Goal: Task Accomplishment & Management: Manage account settings

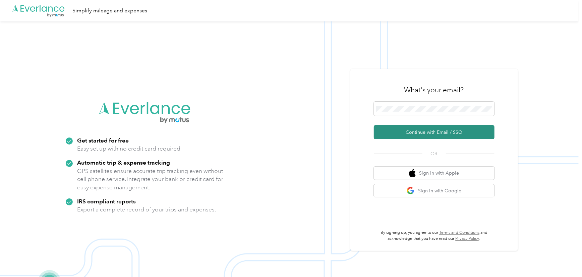
click at [432, 132] on button "Continue with Email / SSO" at bounding box center [434, 132] width 121 height 14
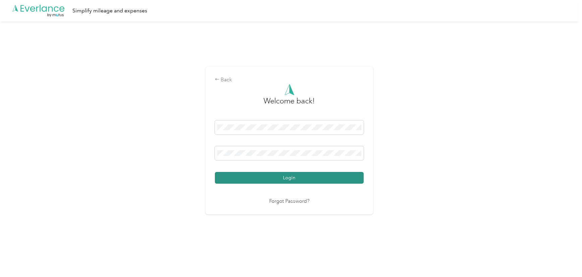
click at [262, 183] on button "Login" at bounding box center [289, 178] width 149 height 12
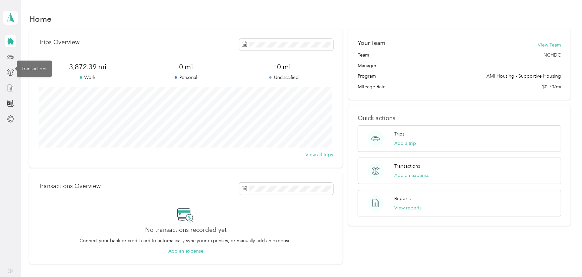
click at [9, 90] on icon at bounding box center [10, 87] width 7 height 7
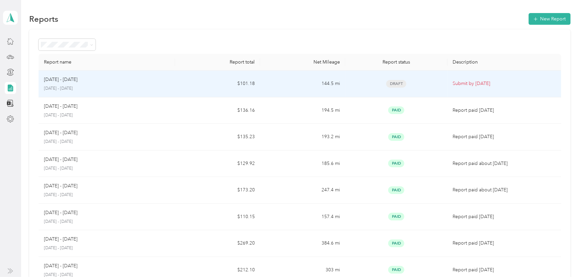
click at [97, 80] on div "[DATE] - [DATE]" at bounding box center [107, 79] width 126 height 7
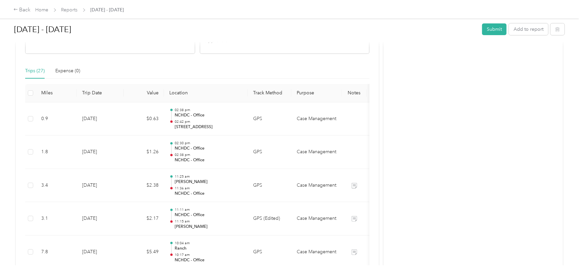
scroll to position [152, 0]
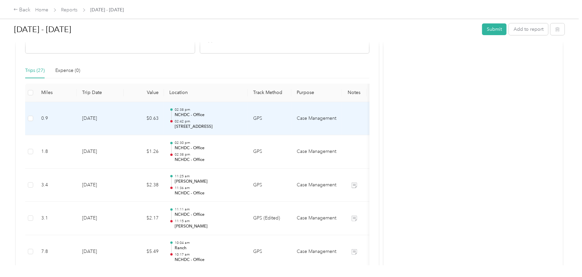
click at [223, 112] on p "NCHDC - Office" at bounding box center [209, 115] width 68 height 6
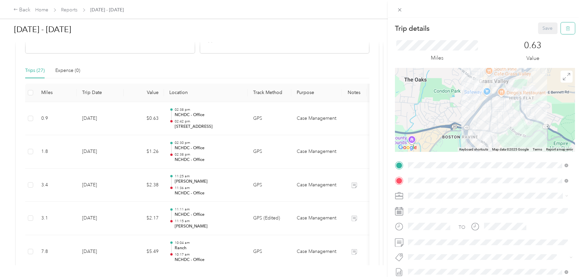
click at [566, 30] on icon "button" at bounding box center [568, 28] width 4 height 4
click at [541, 38] on button "Yes" at bounding box center [543, 36] width 13 height 11
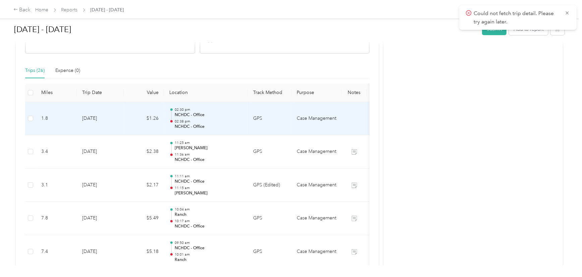
click at [219, 121] on p "02:38 pm" at bounding box center [209, 121] width 68 height 5
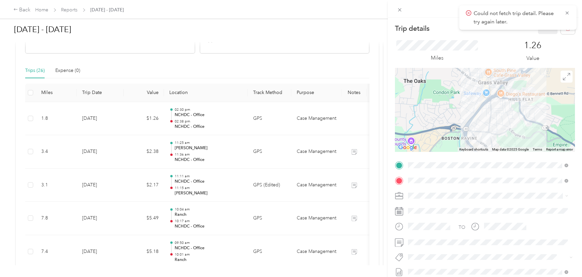
click at [510, 46] on div "1.26 Value" at bounding box center [532, 51] width 84 height 22
click at [561, 31] on button "button" at bounding box center [567, 28] width 14 height 12
click at [537, 38] on button "Yes" at bounding box center [543, 36] width 13 height 11
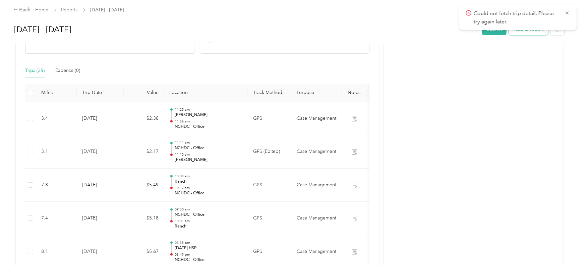
click at [526, 32] on button "Add to report" at bounding box center [528, 29] width 39 height 12
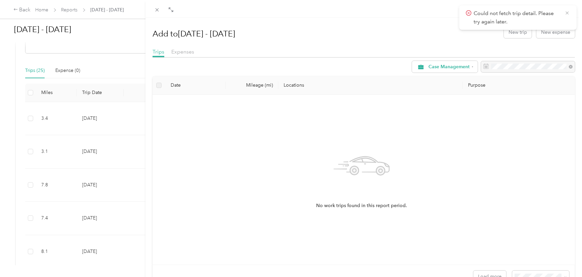
click at [566, 12] on icon at bounding box center [566, 13] width 5 height 6
click at [521, 31] on button "New trip" at bounding box center [518, 32] width 28 height 12
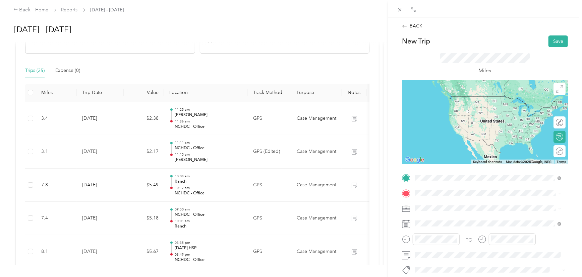
click at [454, 105] on div "TEAM NCHDC - Office [STREET_ADDRESS][US_STATE]" at bounding box center [460, 104] width 67 height 16
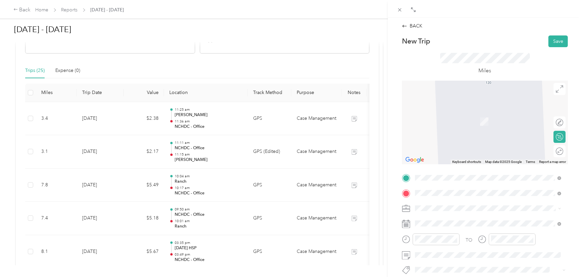
click at [386, 75] on div "BACK New Trip Save This trip cannot be edited because it is either under review…" at bounding box center [291, 138] width 582 height 277
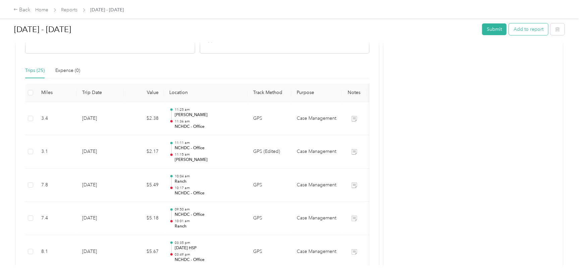
click at [525, 29] on button "Add to report" at bounding box center [528, 29] width 39 height 12
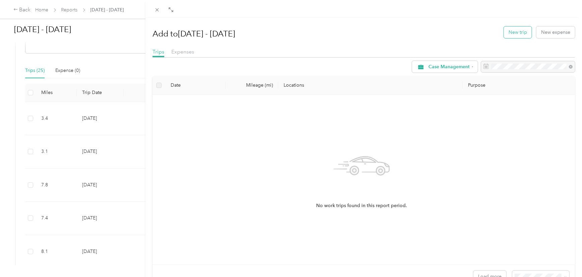
click at [513, 34] on button "New trip" at bounding box center [518, 32] width 28 height 12
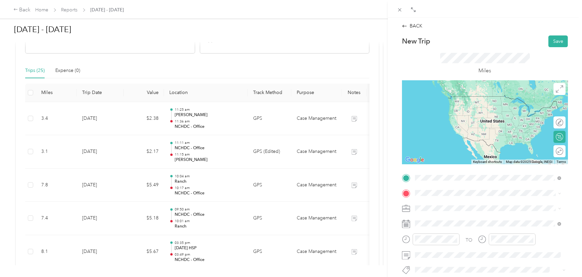
click at [456, 101] on strong "NCHDC - Office" at bounding box center [468, 100] width 35 height 6
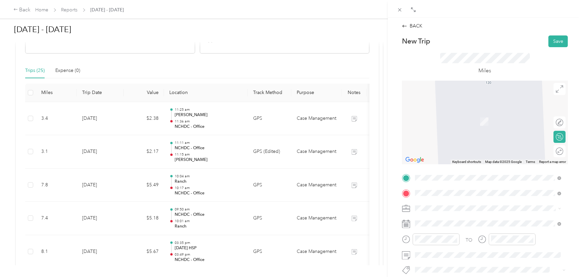
click at [461, 123] on span "[STREET_ADDRESS][PERSON_NAME][US_STATE][US_STATE]" at bounding box center [491, 122] width 129 height 6
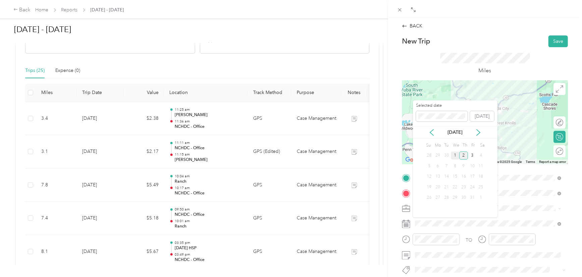
click at [455, 154] on div "1" at bounding box center [455, 156] width 9 height 8
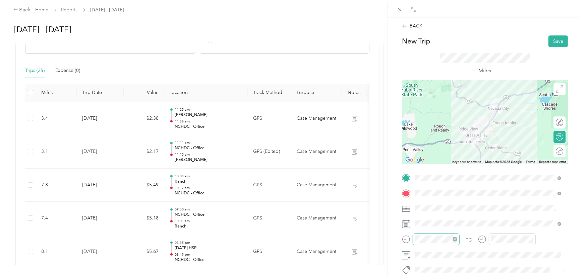
click at [454, 241] on icon "close-circle" at bounding box center [454, 239] width 5 height 5
click at [422, 188] on div "04" at bounding box center [422, 187] width 16 height 9
click at [442, 159] on div "15" at bounding box center [441, 159] width 16 height 9
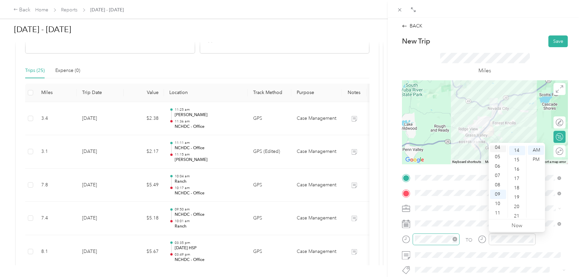
click at [498, 147] on div "04" at bounding box center [498, 147] width 16 height 9
click at [517, 179] on div "27" at bounding box center [517, 181] width 16 height 9
click at [550, 41] on button "Save" at bounding box center [557, 42] width 19 height 12
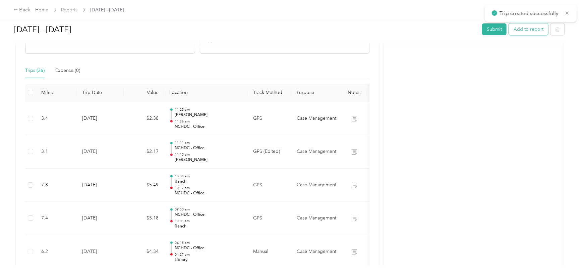
click at [522, 28] on button "Add to report" at bounding box center [528, 29] width 39 height 12
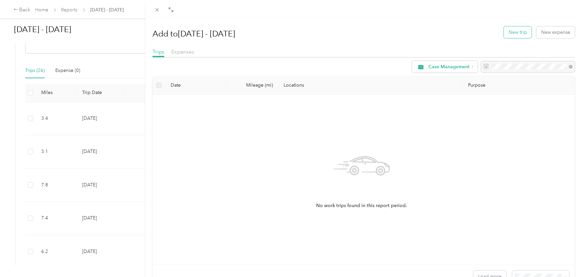
click at [516, 37] on button "New trip" at bounding box center [518, 32] width 28 height 12
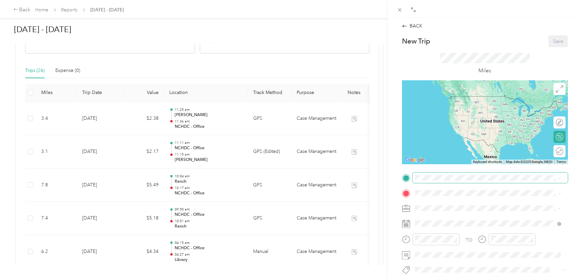
click at [449, 173] on span at bounding box center [489, 178] width 155 height 11
click at [449, 106] on span "[STREET_ADDRESS][PERSON_NAME][US_STATE][US_STATE]" at bounding box center [491, 106] width 129 height 6
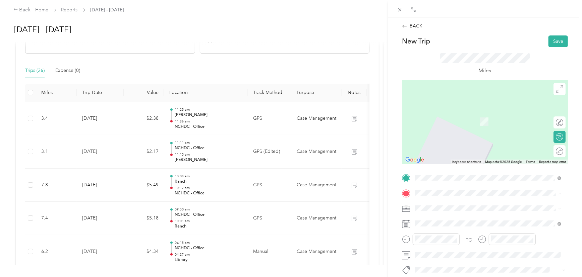
click at [456, 148] on span "[STREET_ADDRESS][US_STATE]" at bounding box center [460, 145] width 67 height 6
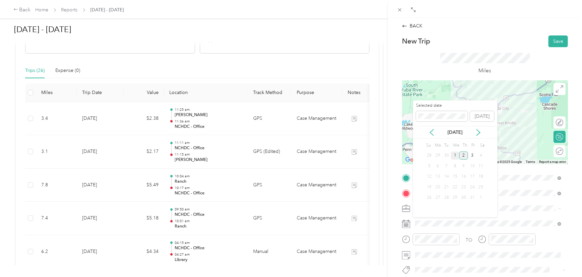
click at [454, 154] on div "1" at bounding box center [455, 156] width 9 height 8
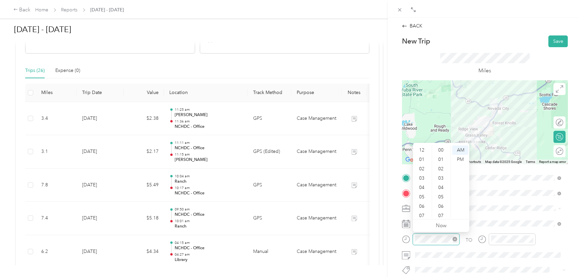
scroll to position [40, 0]
click at [422, 147] on div "04" at bounding box center [422, 147] width 16 height 9
click at [442, 169] on div "30" at bounding box center [441, 169] width 16 height 9
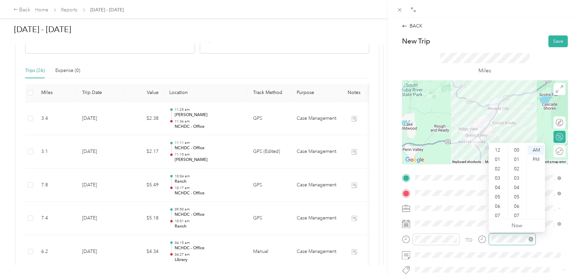
scroll to position [40, 0]
click at [499, 148] on div "04" at bounding box center [498, 147] width 16 height 9
click at [515, 157] on div "35" at bounding box center [517, 155] width 16 height 9
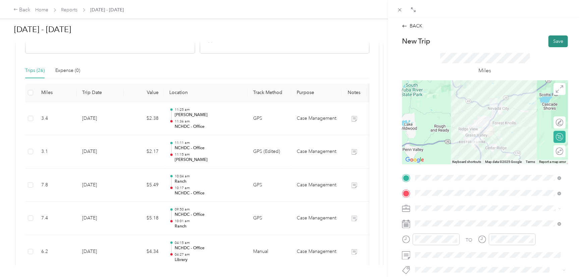
click at [552, 40] on button "Save" at bounding box center [557, 42] width 19 height 12
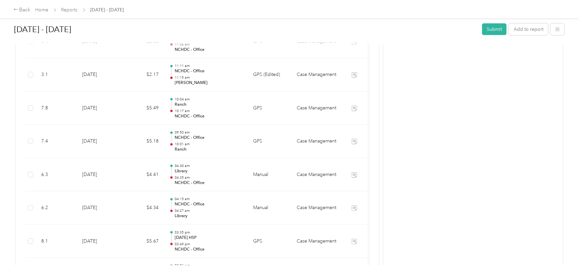
scroll to position [244, 0]
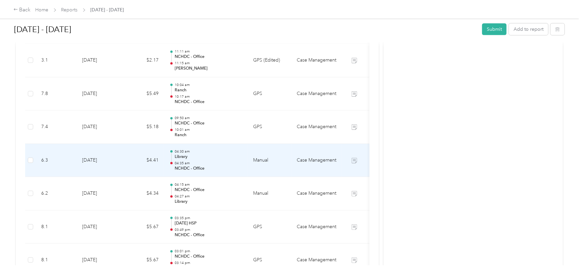
click at [222, 157] on p "Library" at bounding box center [209, 157] width 68 height 6
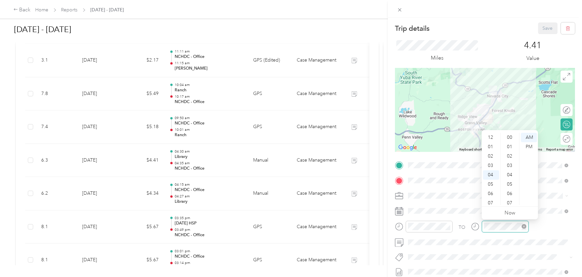
scroll to position [328, 0]
click at [528, 145] on div "PM" at bounding box center [529, 146] width 16 height 9
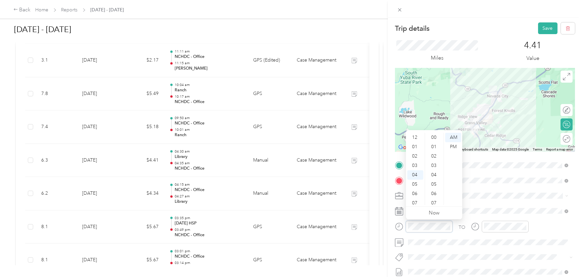
scroll to position [37, 0]
click at [451, 144] on div "PM" at bounding box center [453, 146] width 16 height 9
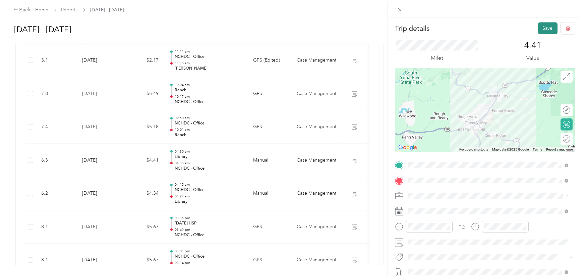
click at [546, 27] on button "Save" at bounding box center [547, 28] width 19 height 12
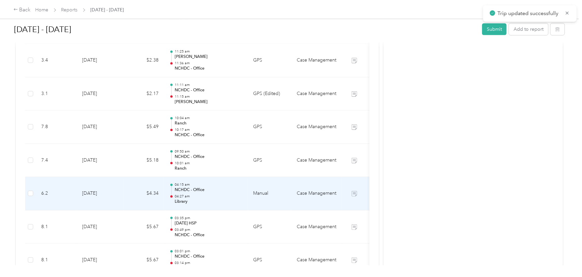
click at [214, 193] on div "04:15 am NCHDC - Office 04:27 am Library" at bounding box center [209, 194] width 68 height 22
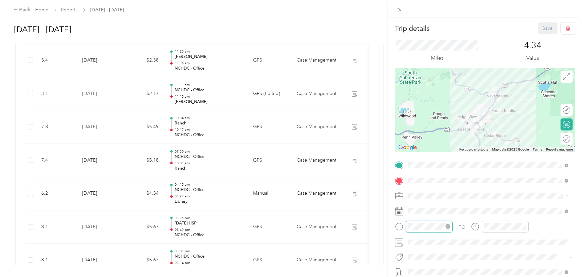
scroll to position [141, 0]
click at [452, 149] on div "PM" at bounding box center [453, 146] width 16 height 9
click at [453, 147] on div "PM" at bounding box center [453, 146] width 16 height 9
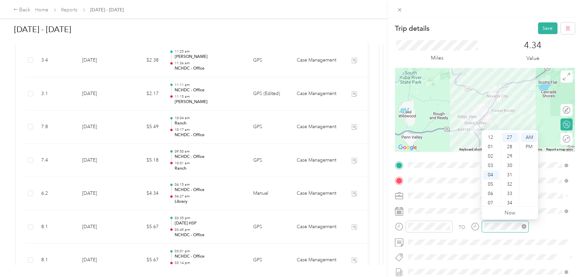
scroll to position [37, 0]
click at [528, 146] on div "PM" at bounding box center [529, 146] width 16 height 9
click at [543, 26] on button "Save" at bounding box center [547, 28] width 19 height 12
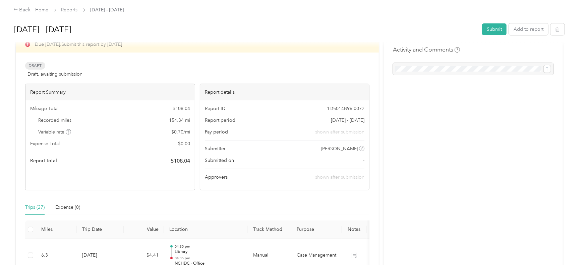
scroll to position [0, 0]
